Goal: Task Accomplishment & Management: Manage account settings

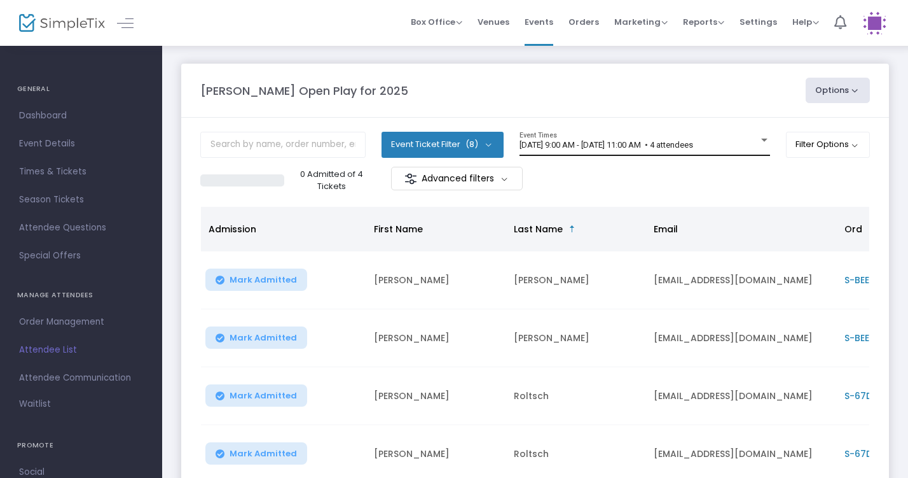
click at [755, 142] on div "[DATE] 9:00 AM - [DATE] 11:00 AM • 4 attendees" at bounding box center [639, 146] width 239 height 10
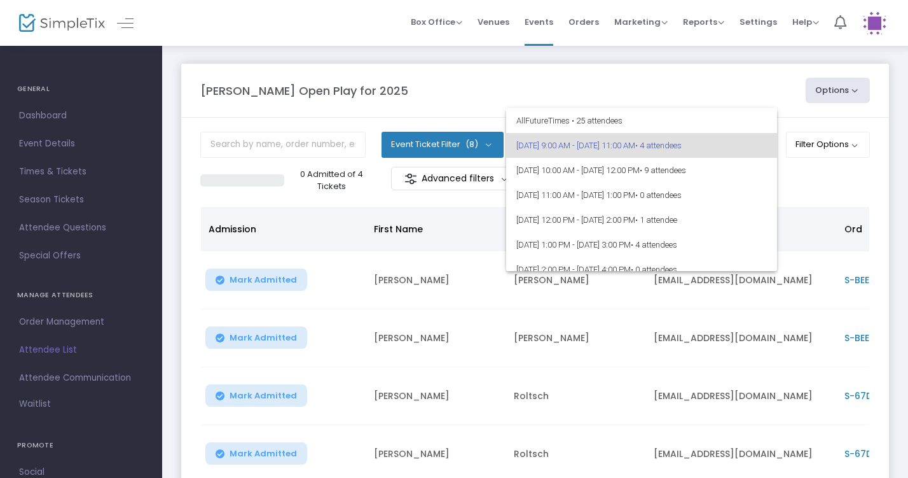
click at [759, 98] on div at bounding box center [454, 239] width 908 height 478
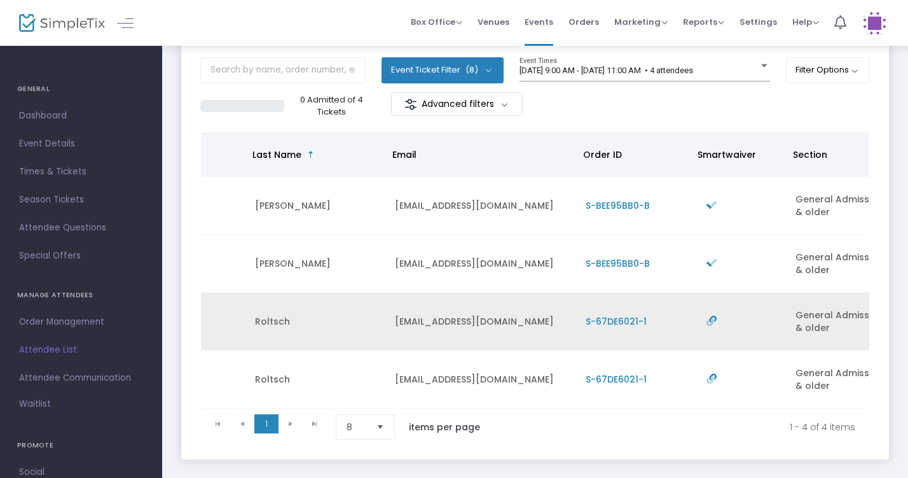
scroll to position [0, 261]
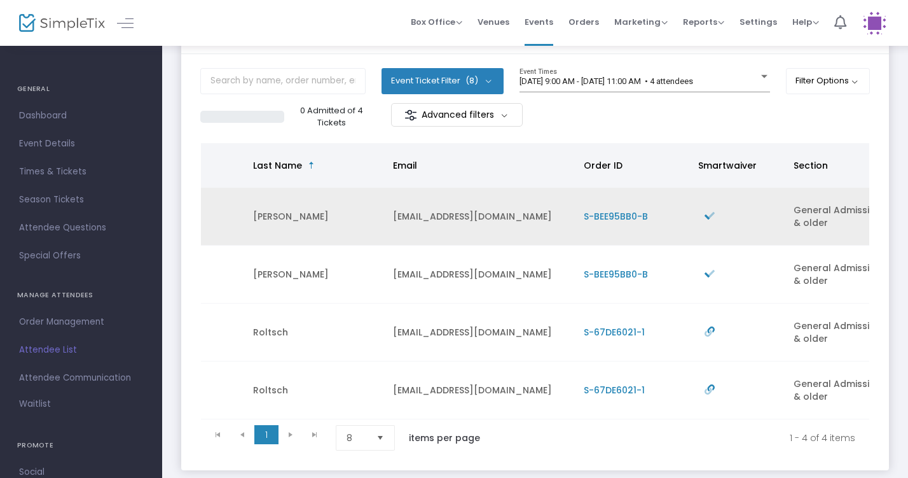
scroll to position [0, 263]
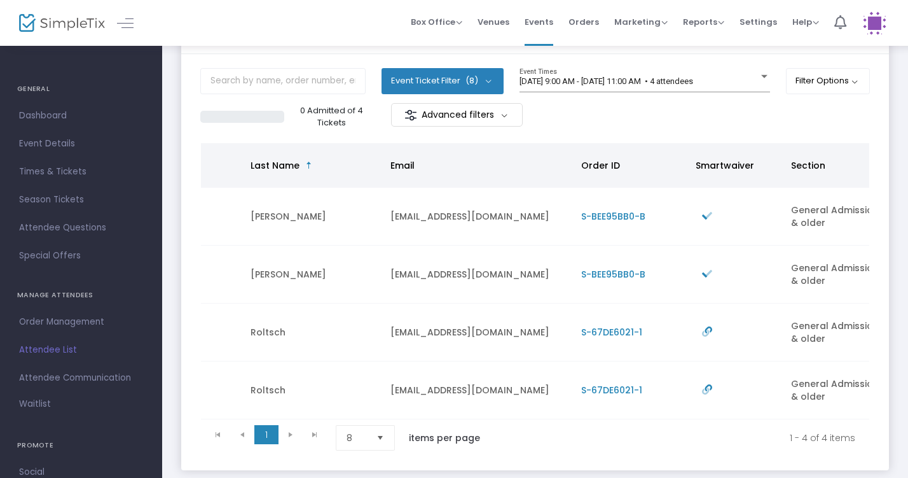
click at [747, 94] on div "8/13/2025 @ 9:00 AM - 8/13/2025 @ 11:00 AM • 4 attendees Event Times" at bounding box center [645, 85] width 251 height 35
click at [746, 86] on div "8/13/2025 @ 9:00 AM - 8/13/2025 @ 11:00 AM • 4 attendees Event Times" at bounding box center [645, 80] width 251 height 24
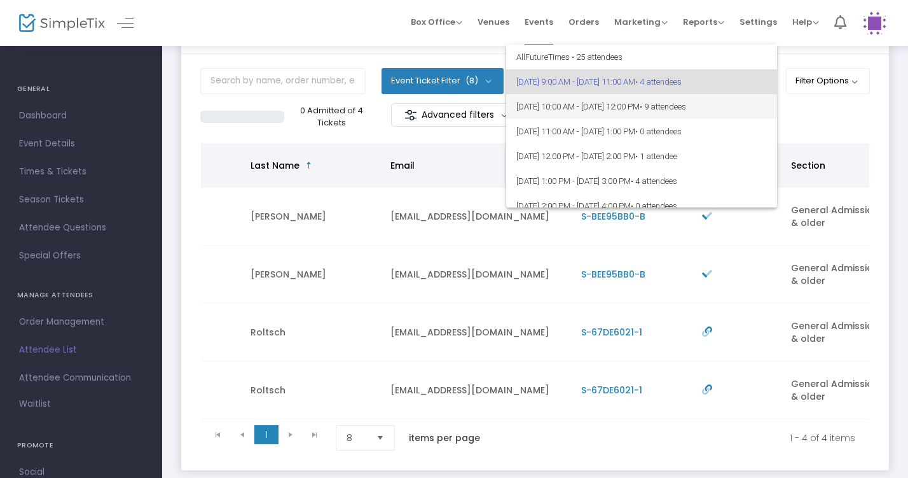
click at [746, 106] on span "8/13/2025 @ 10:00 AM - 8/13/2025 @ 12:00 PM • 9 attendees" at bounding box center [642, 106] width 251 height 25
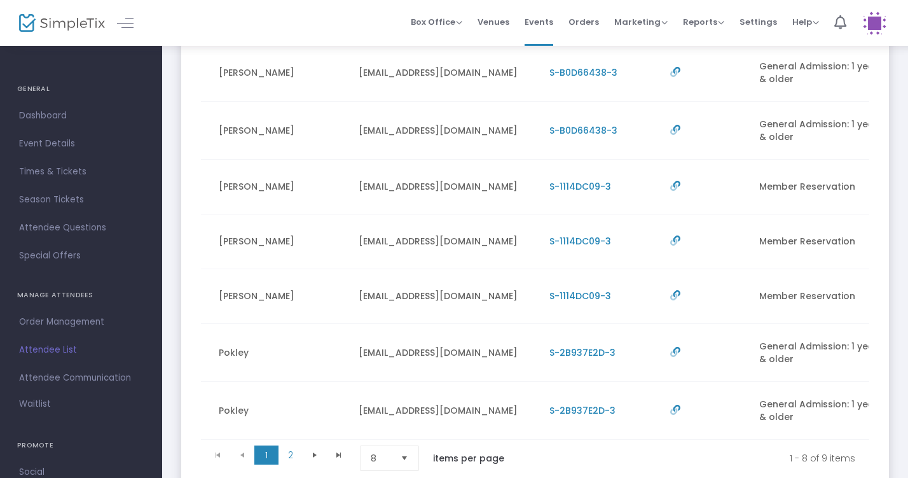
scroll to position [0, 0]
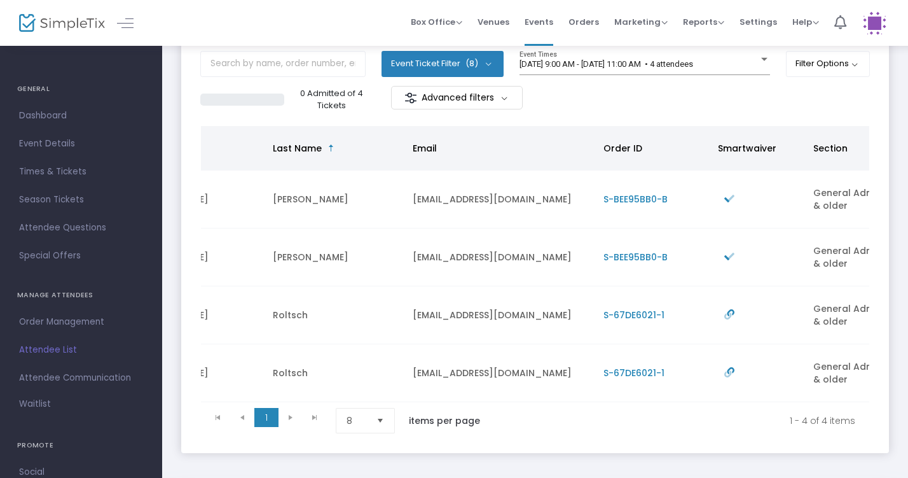
click at [681, 80] on div "8/13/2025 @ 9:00 AM - 8/13/2025 @ 11:00 AM • 4 attendees Event Times" at bounding box center [645, 68] width 251 height 35
click at [681, 65] on span "[DATE] 9:00 AM - [DATE] 11:00 AM • 4 attendees" at bounding box center [607, 64] width 174 height 10
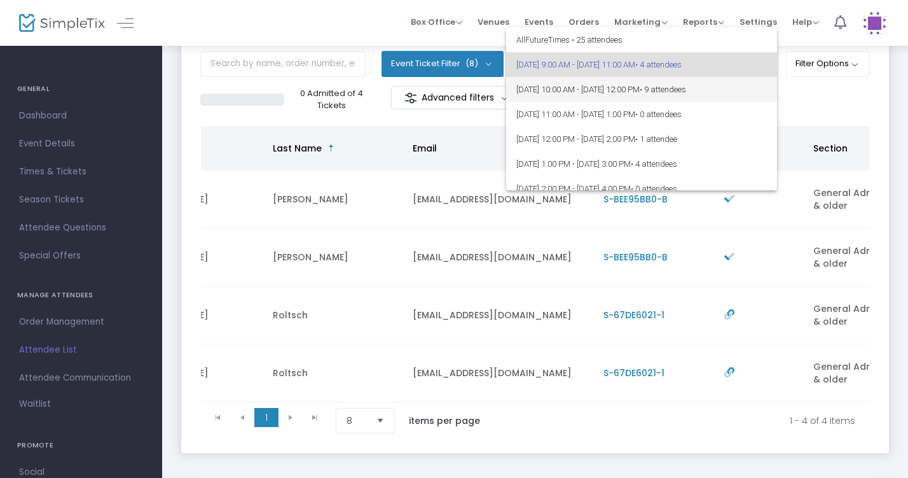
click at [681, 85] on span "8/13/2025 @ 10:00 AM - 8/13/2025 @ 12:00 PM • 9 attendees" at bounding box center [642, 89] width 251 height 25
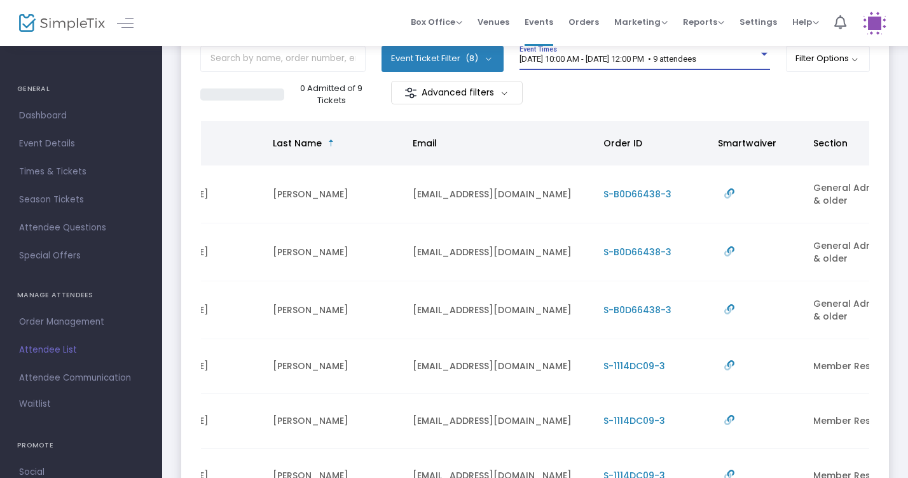
scroll to position [68, 0]
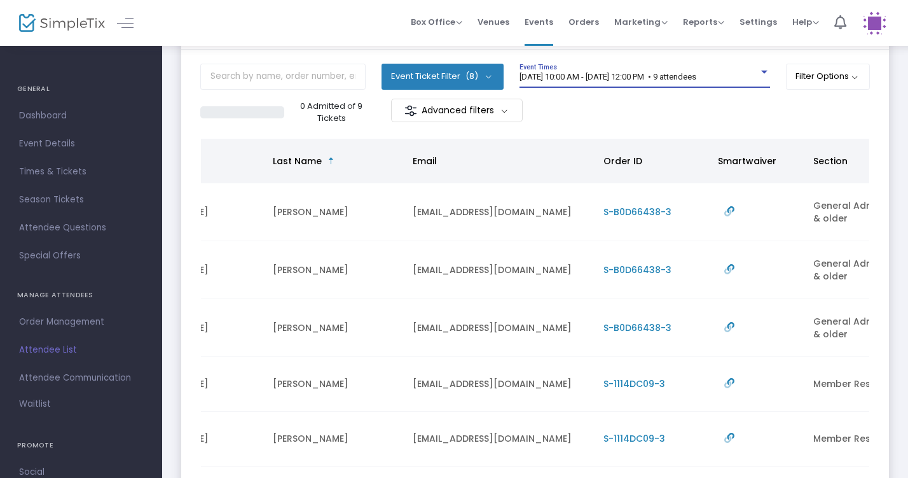
click at [655, 71] on div "8/13/2025 @ 10:00 AM - 8/13/2025 @ 12:00 PM • 9 attendees Event Times" at bounding box center [645, 76] width 251 height 24
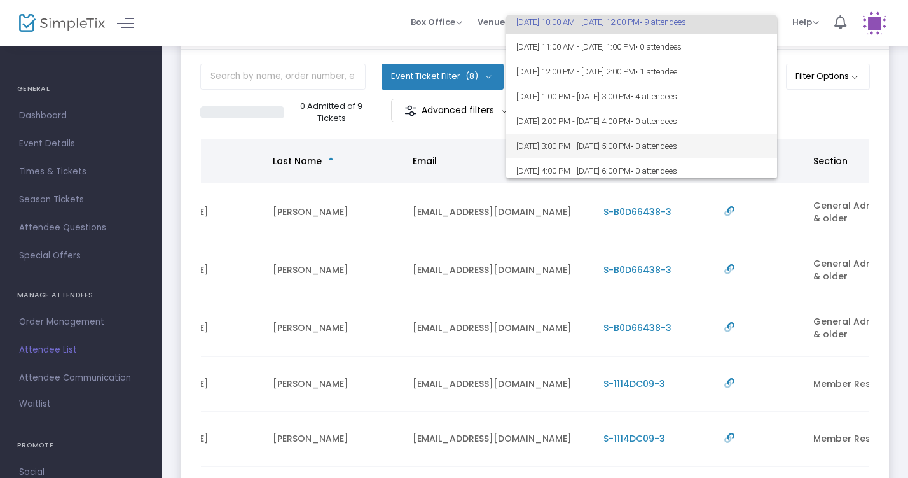
scroll to position [51, 0]
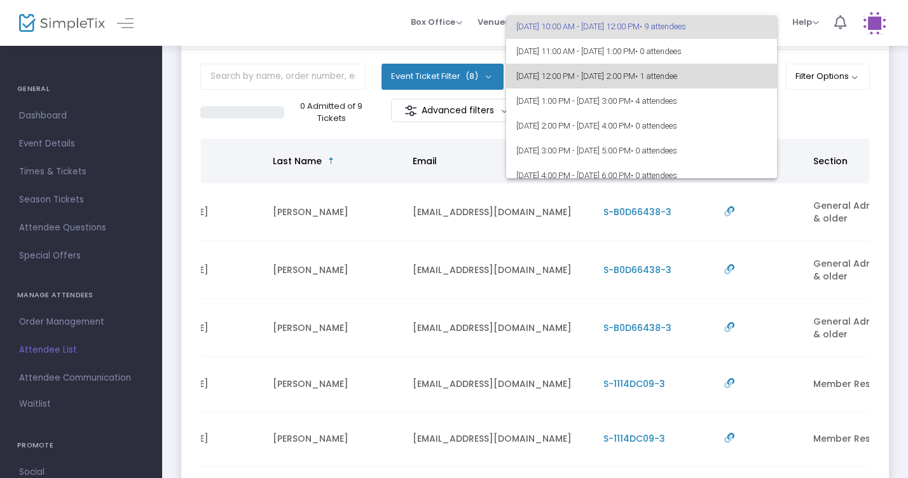
click at [658, 76] on span "8/13/2025 @ 12:00 PM - 8/13/2025 @ 2:00 PM • 1 attendee" at bounding box center [642, 76] width 251 height 25
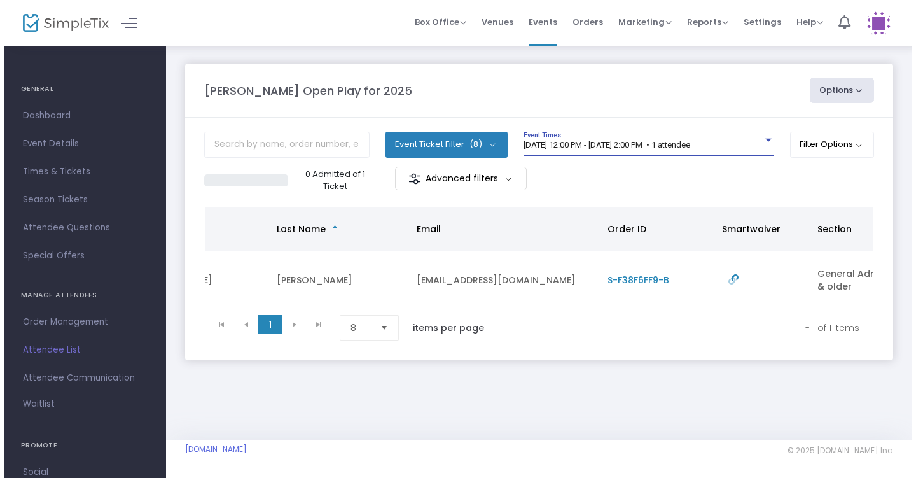
scroll to position [0, 0]
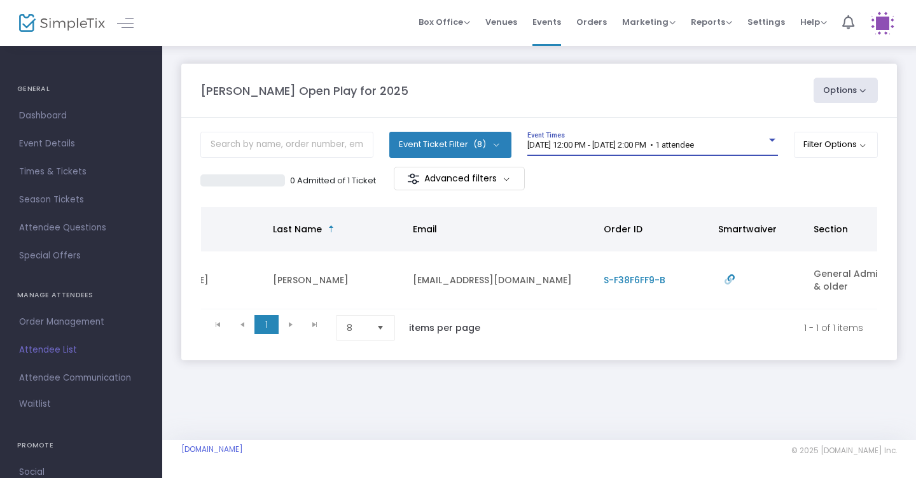
click at [694, 142] on span "8/13/2025 @ 12:00 PM - 8/13/2025 @ 2:00 PM • 1 attendee" at bounding box center [610, 145] width 167 height 10
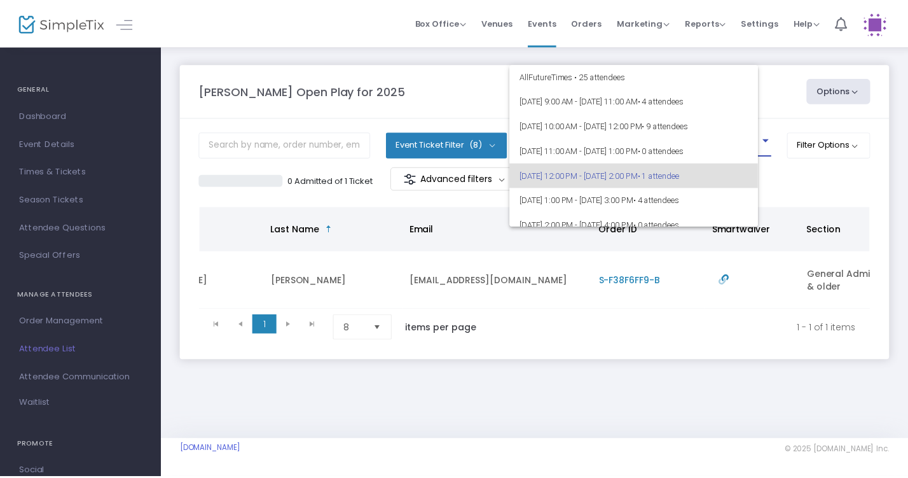
scroll to position [30, 0]
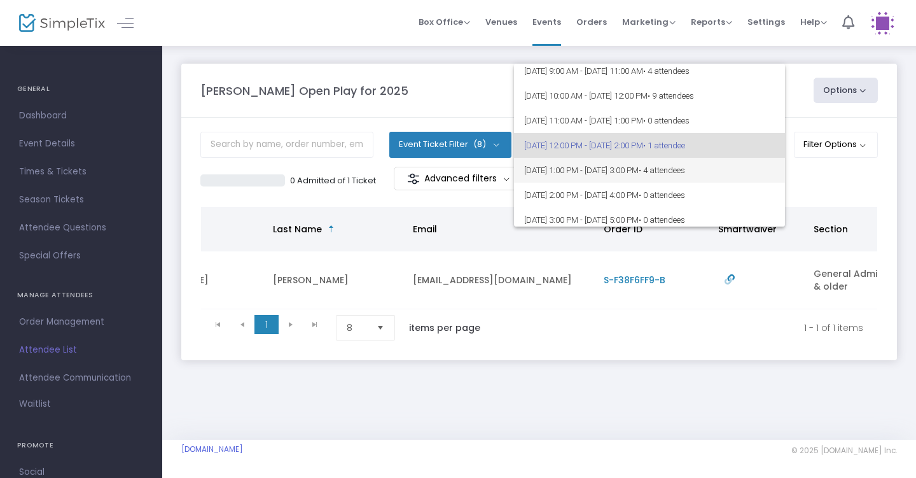
click at [685, 171] on span "• 4 attendees" at bounding box center [662, 170] width 46 height 10
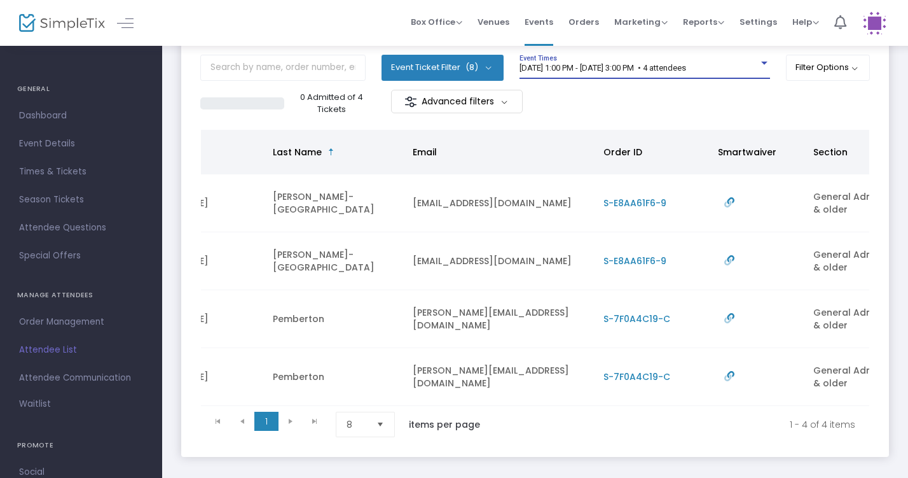
scroll to position [83, 0]
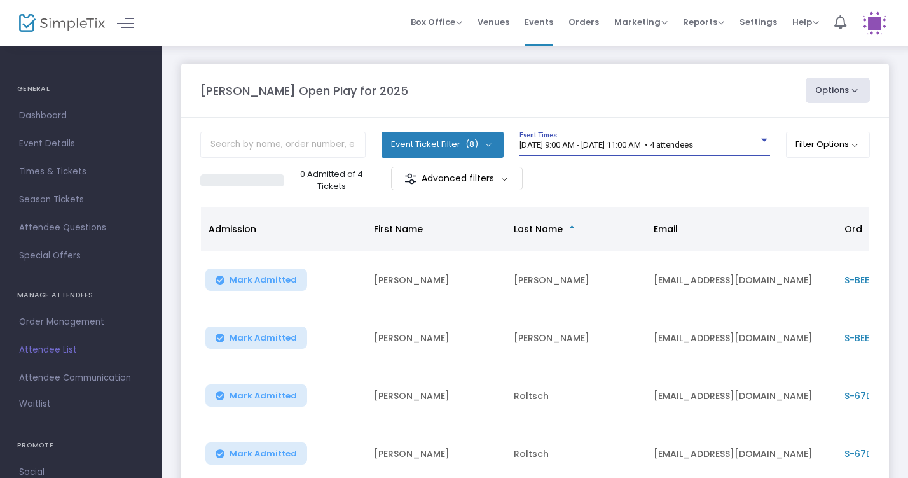
click at [764, 144] on div at bounding box center [764, 141] width 11 height 10
click at [759, 145] on div at bounding box center [764, 141] width 11 height 10
